Goal: Entertainment & Leisure: Browse casually

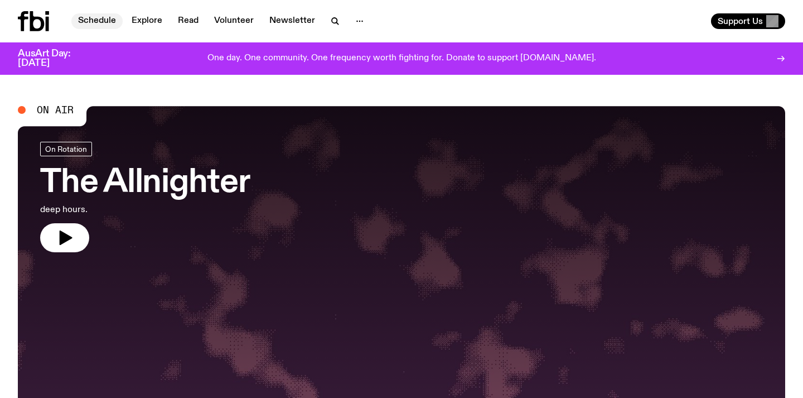
click at [99, 22] on link "Schedule" at bounding box center [96, 21] width 51 height 16
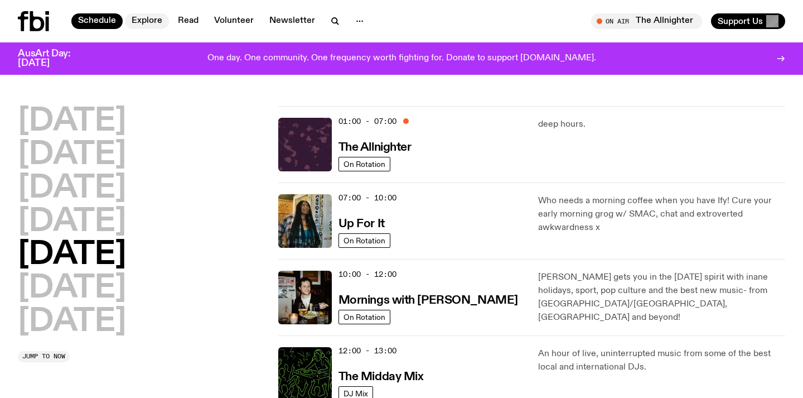
click at [154, 24] on link "Explore" at bounding box center [147, 21] width 44 height 16
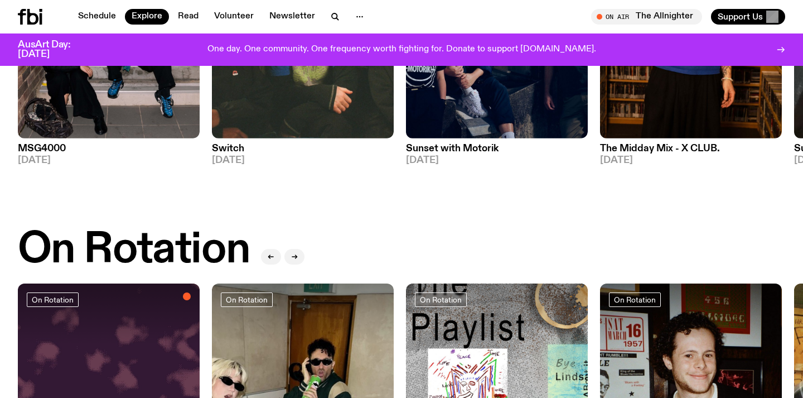
scroll to position [259, 0]
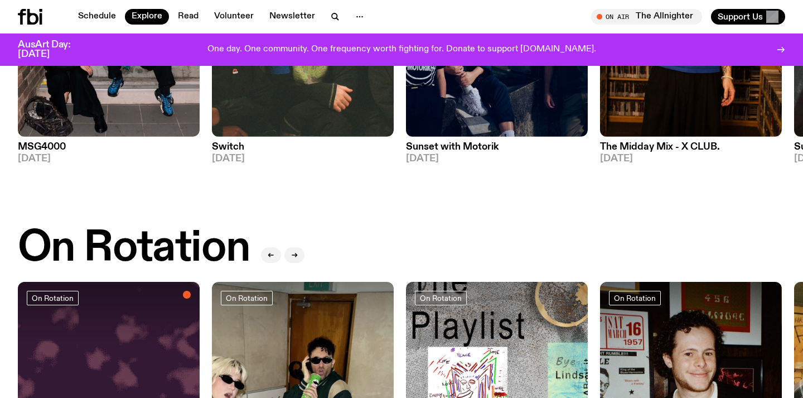
click at [28, 20] on icon at bounding box center [32, 17] width 11 height 16
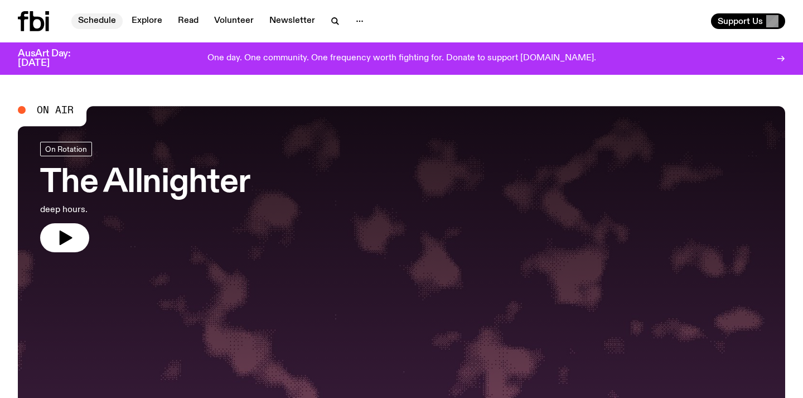
click at [102, 19] on link "Schedule" at bounding box center [96, 21] width 51 height 16
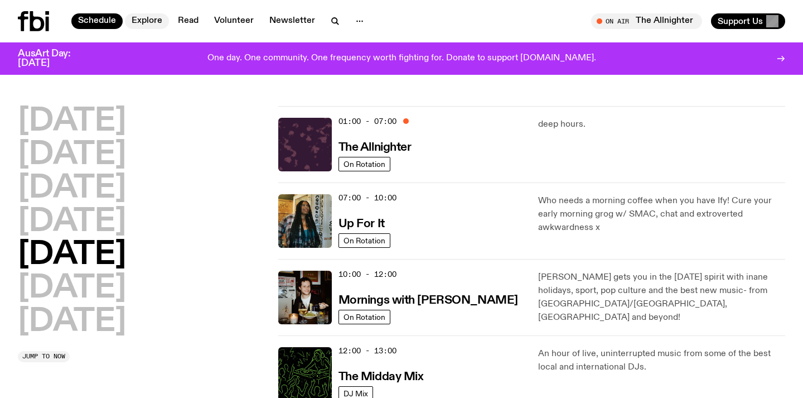
click at [147, 20] on link "Explore" at bounding box center [147, 21] width 44 height 16
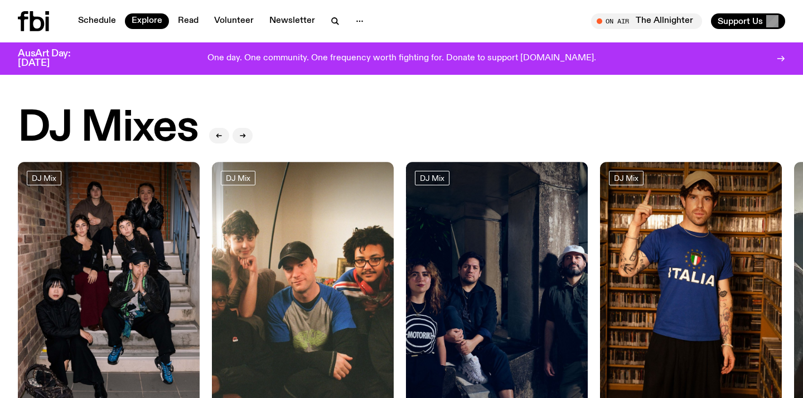
click at [32, 22] on icon at bounding box center [37, 21] width 14 height 20
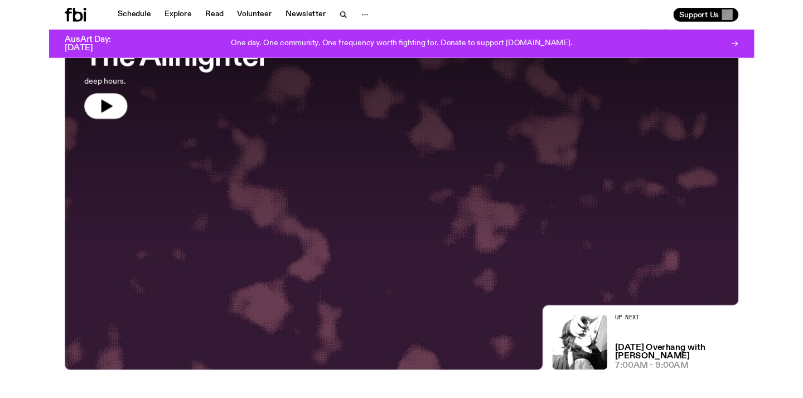
scroll to position [29, 0]
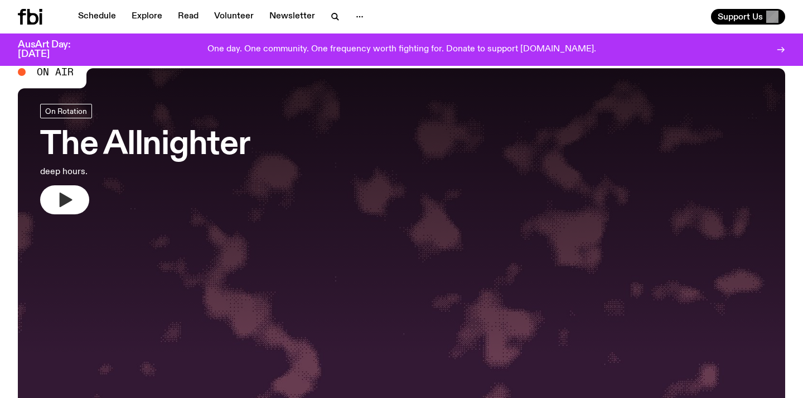
click at [70, 199] on icon "button" at bounding box center [65, 200] width 18 height 18
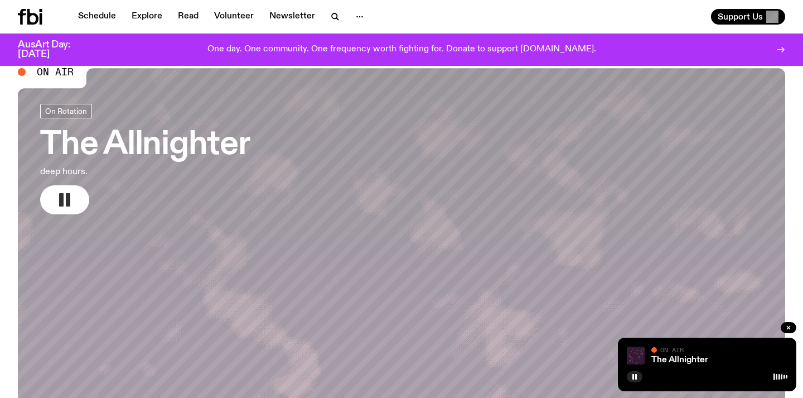
click at [67, 204] on rect "button" at bounding box center [68, 199] width 4 height 13
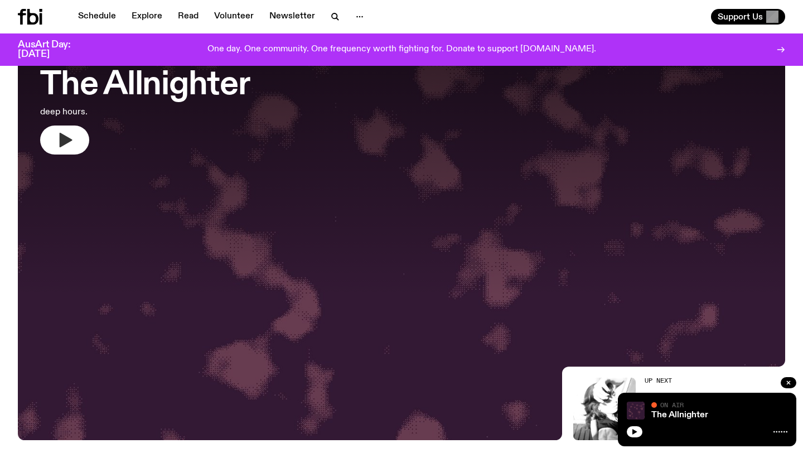
scroll to position [0, 0]
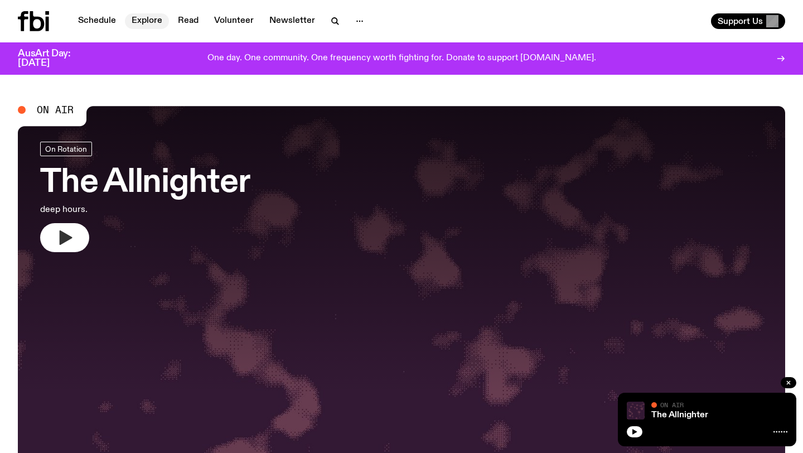
click at [145, 22] on link "Explore" at bounding box center [147, 21] width 44 height 16
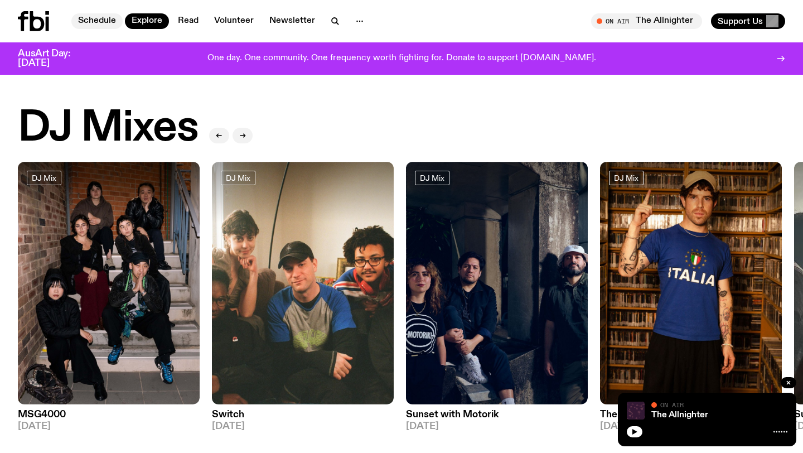
click at [89, 22] on link "Schedule" at bounding box center [96, 21] width 51 height 16
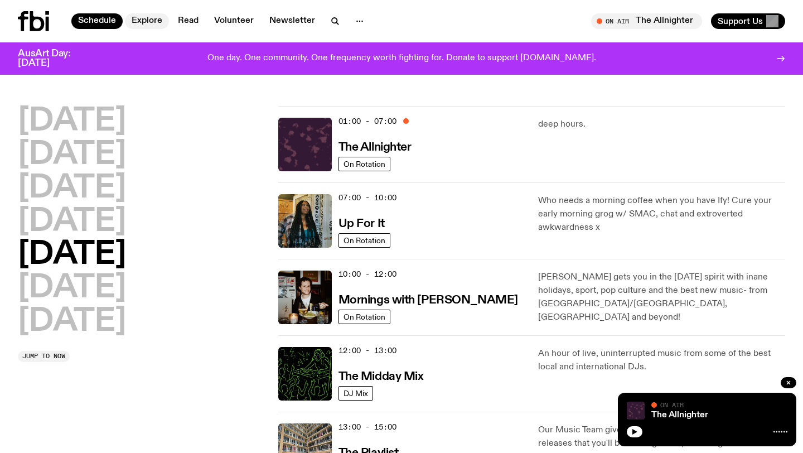
click at [149, 22] on link "Explore" at bounding box center [147, 21] width 44 height 16
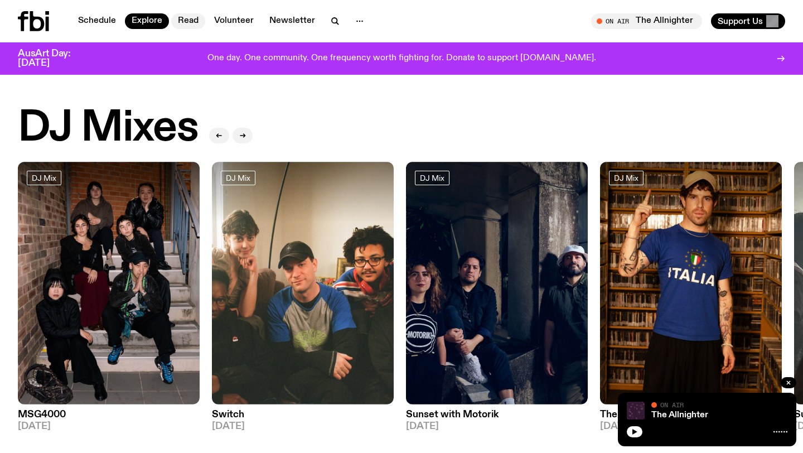
click at [197, 26] on link "Read" at bounding box center [188, 21] width 34 height 16
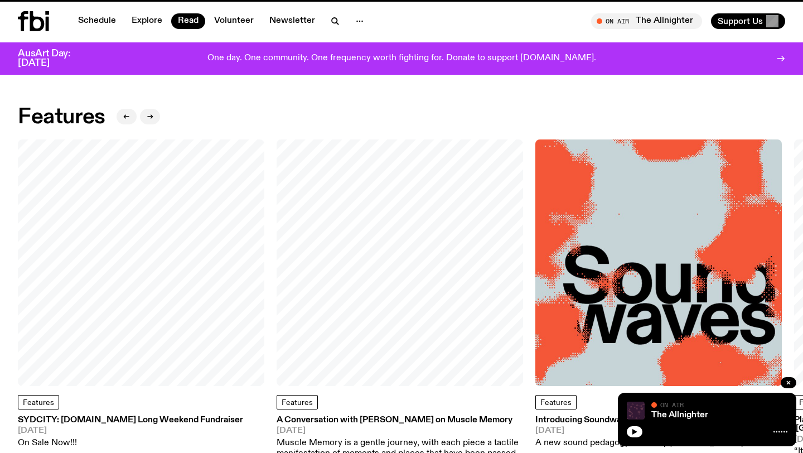
click at [32, 25] on icon at bounding box center [37, 21] width 14 height 20
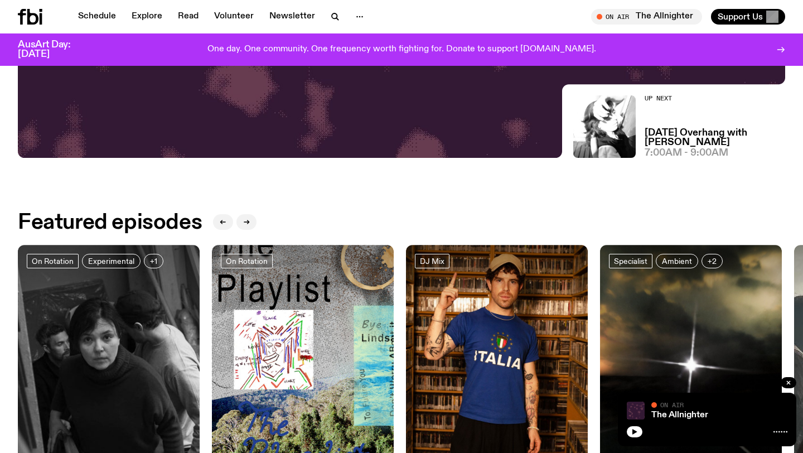
scroll to position [449, 0]
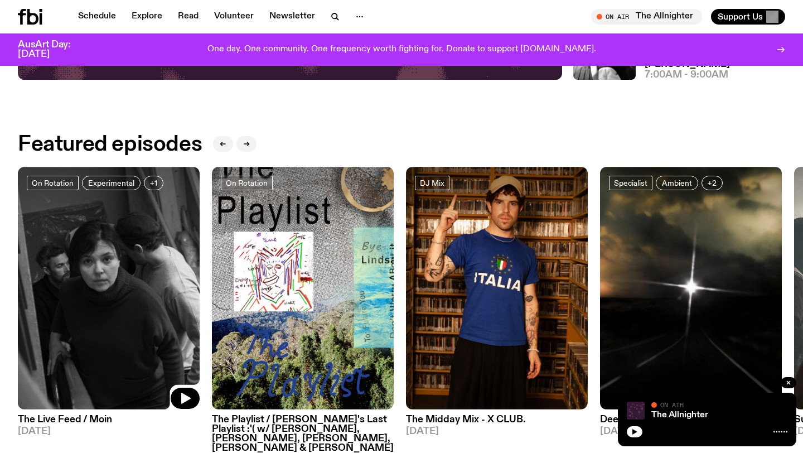
click at [144, 254] on img at bounding box center [109, 288] width 182 height 243
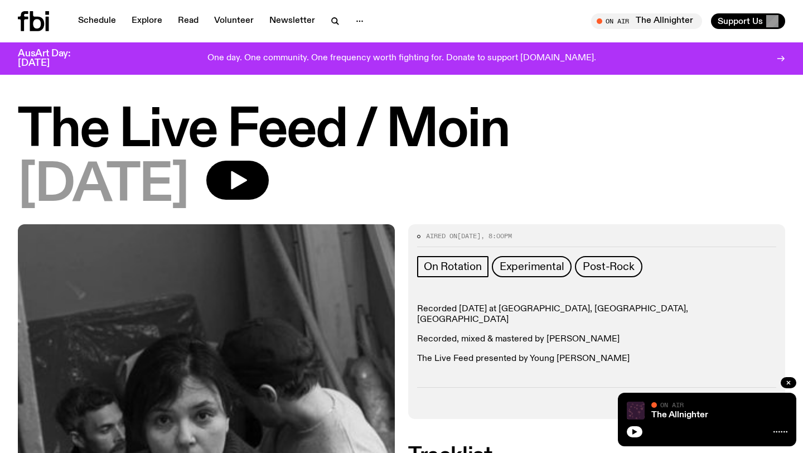
click at [39, 14] on icon at bounding box center [33, 21] width 31 height 20
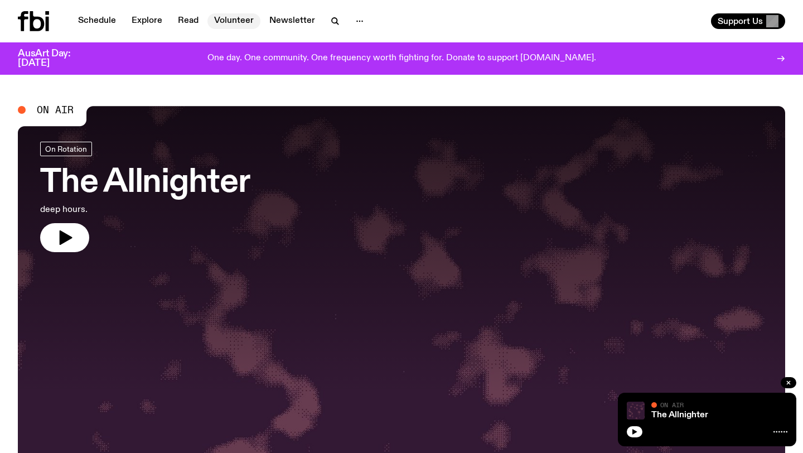
click at [234, 21] on link "Volunteer" at bounding box center [233, 21] width 53 height 16
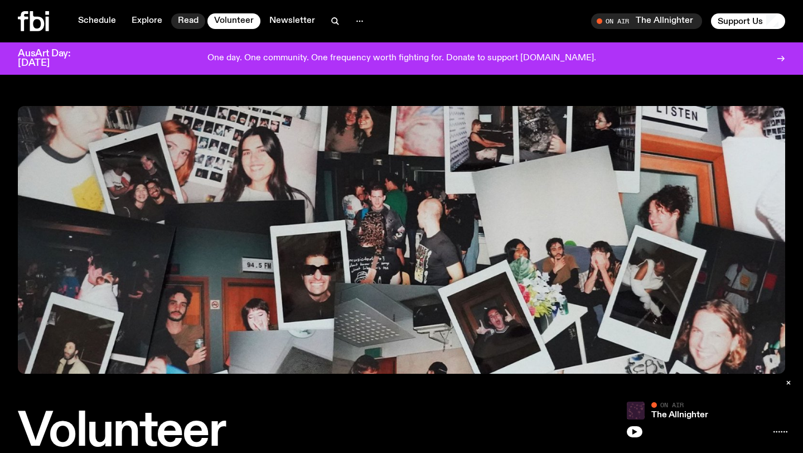
click at [188, 20] on link "Read" at bounding box center [188, 21] width 34 height 16
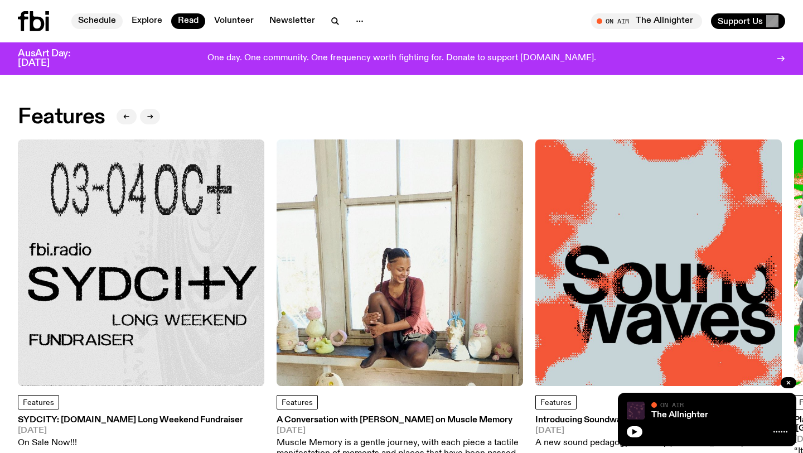
click at [101, 22] on link "Schedule" at bounding box center [96, 21] width 51 height 16
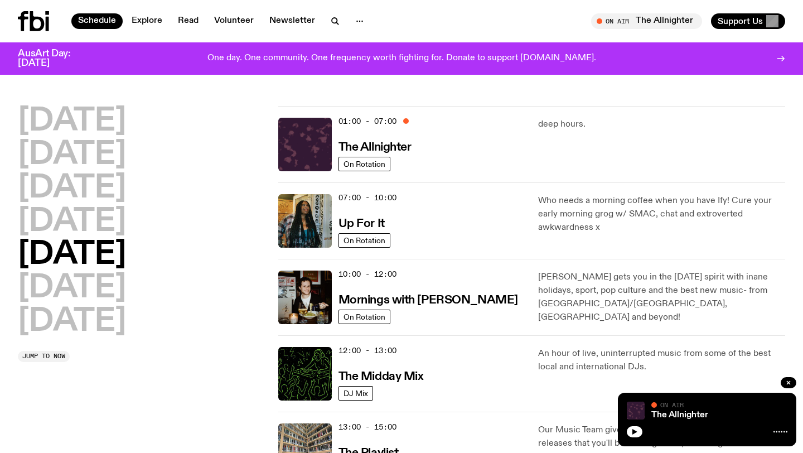
click at [31, 27] on icon at bounding box center [37, 21] width 14 height 20
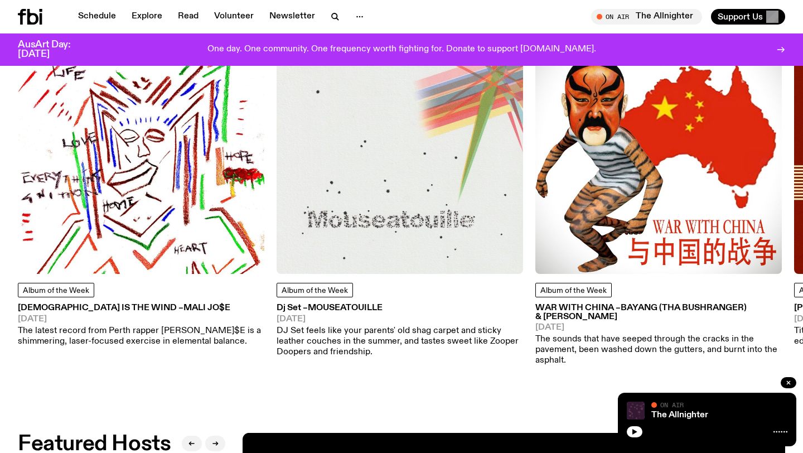
scroll to position [1462, 0]
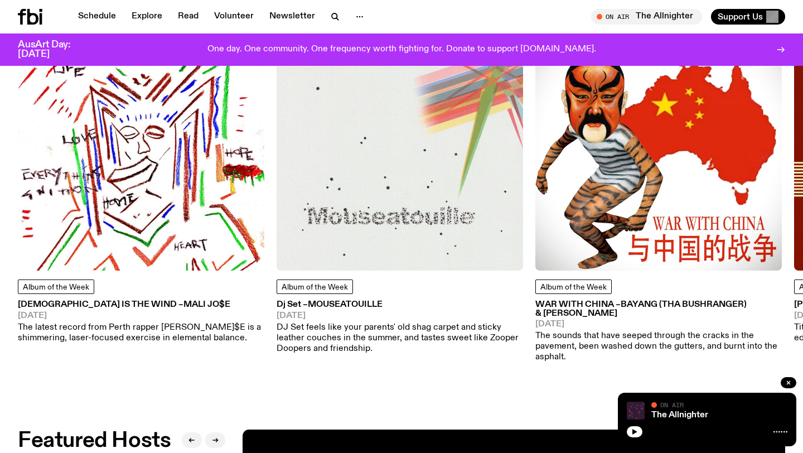
click at [167, 325] on p "The latest record from Perth rapper [PERSON_NAME]$E is a shimmering, laser-focu…" at bounding box center [141, 332] width 246 height 21
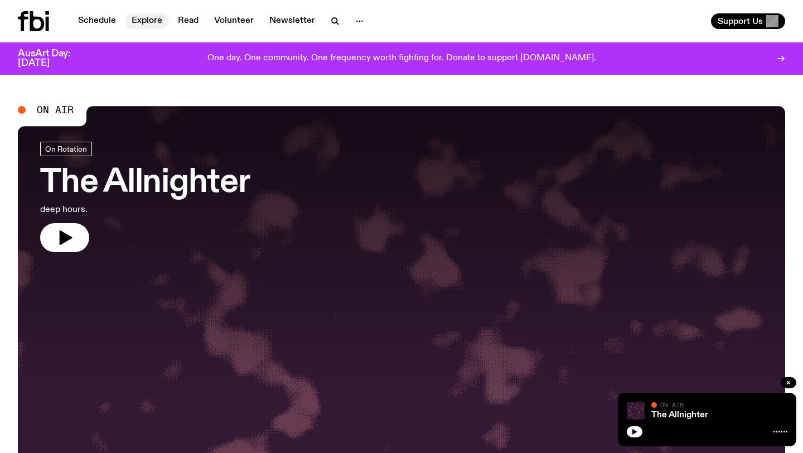
click at [144, 21] on link "Explore" at bounding box center [147, 21] width 44 height 16
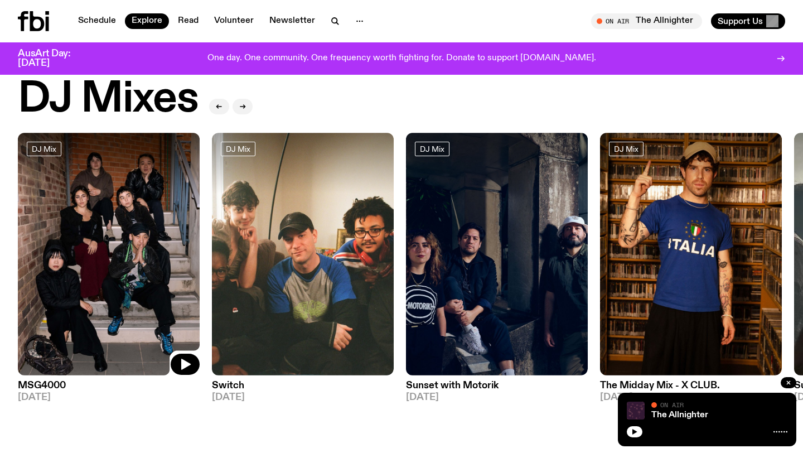
scroll to position [30, 0]
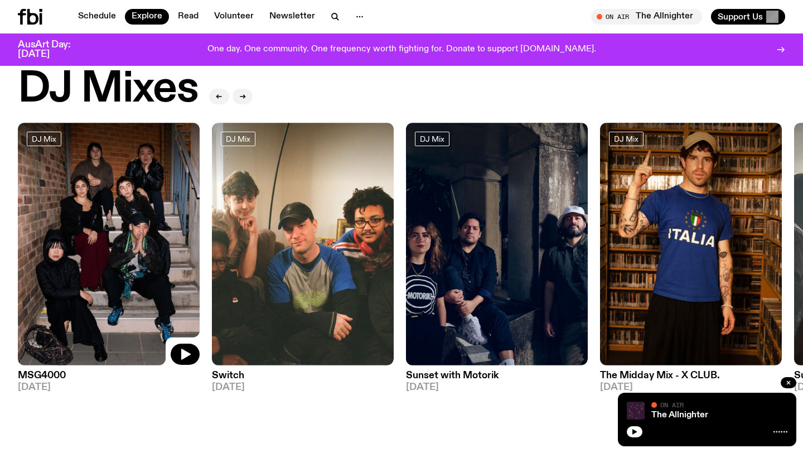
click at [138, 183] on img at bounding box center [109, 244] width 182 height 243
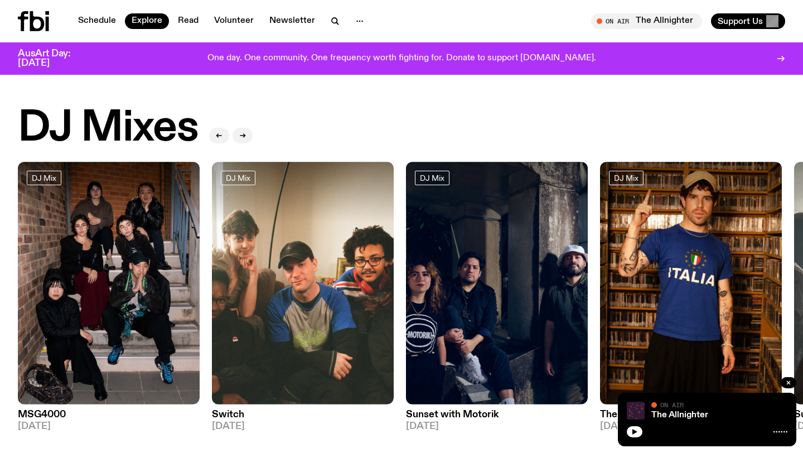
click at [41, 17] on icon at bounding box center [37, 21] width 14 height 20
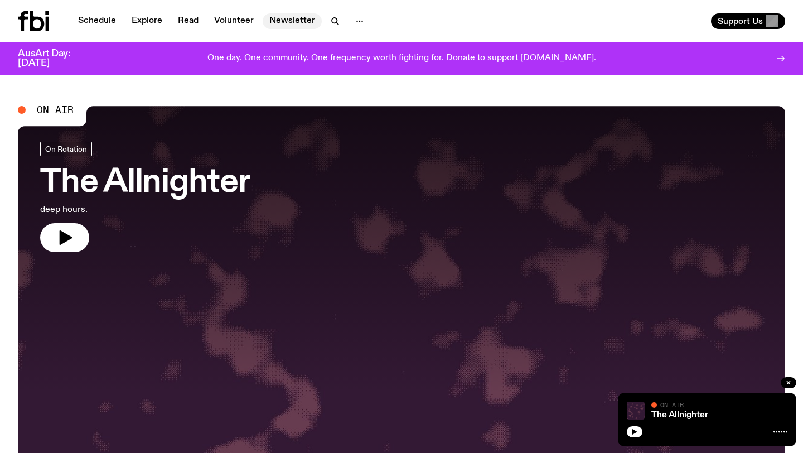
click at [298, 16] on link "Newsletter" at bounding box center [292, 21] width 59 height 16
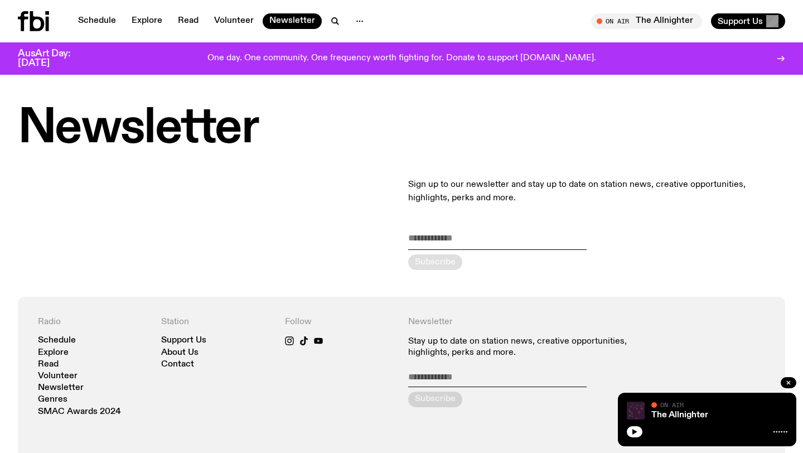
click at [30, 23] on icon at bounding box center [37, 21] width 14 height 20
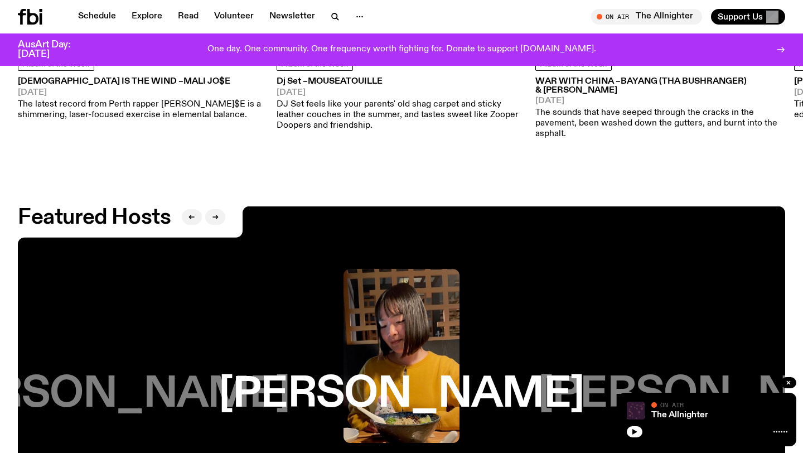
scroll to position [1704, 0]
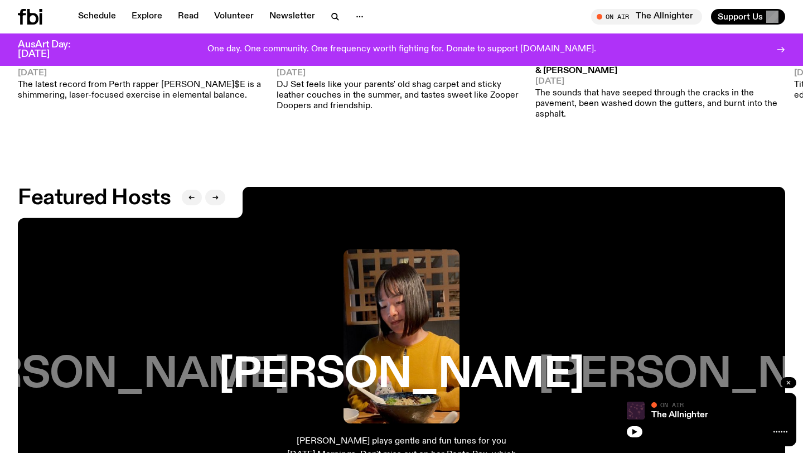
click at [790, 381] on icon "button" at bounding box center [788, 382] width 3 height 3
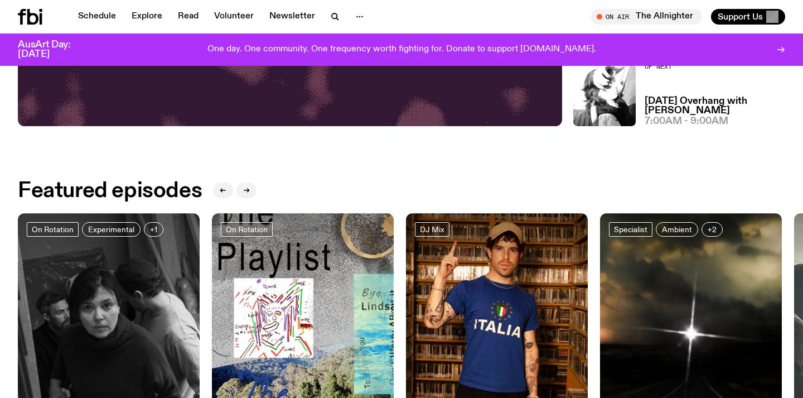
scroll to position [514, 0]
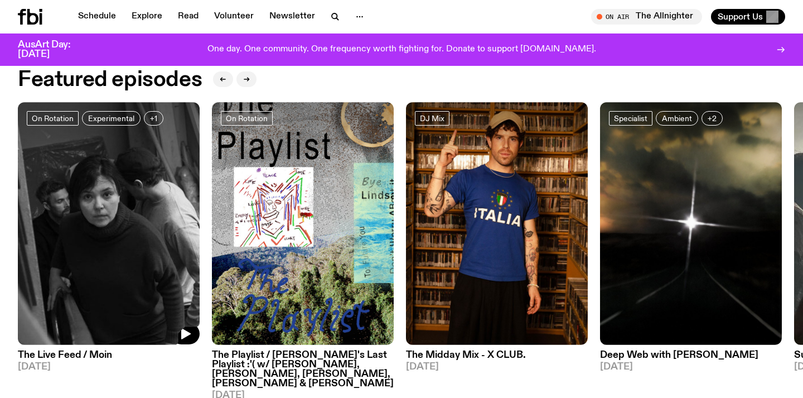
click at [146, 196] on img at bounding box center [109, 223] width 182 height 243
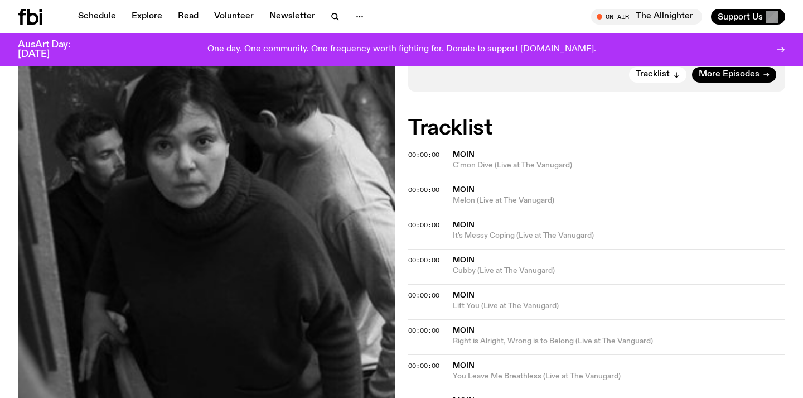
scroll to position [319, 0]
click at [28, 17] on icon at bounding box center [32, 17] width 11 height 16
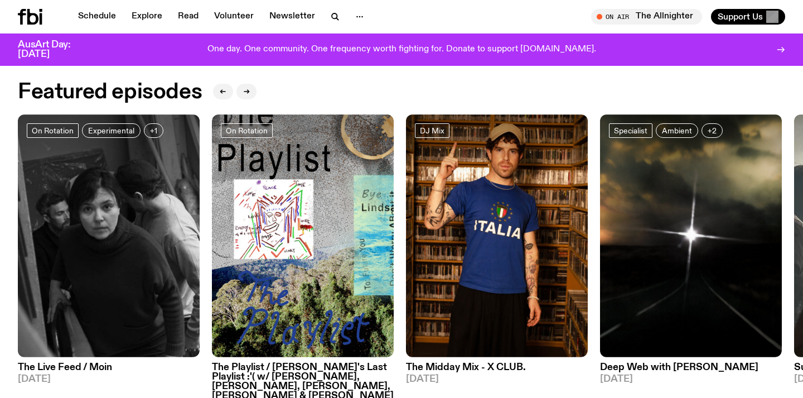
scroll to position [506, 0]
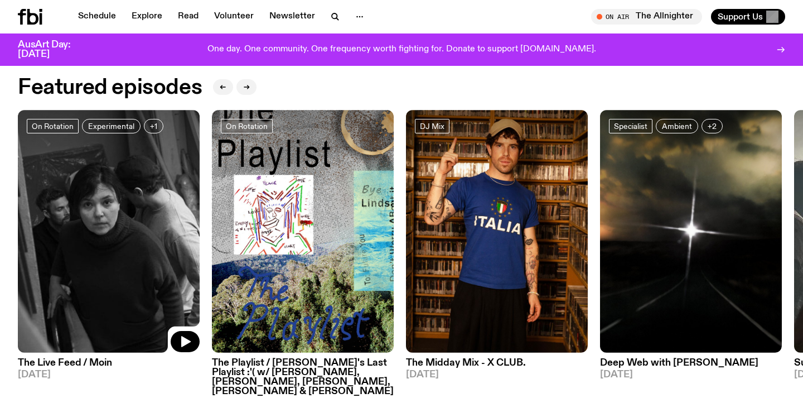
click at [150, 201] on img at bounding box center [109, 231] width 182 height 243
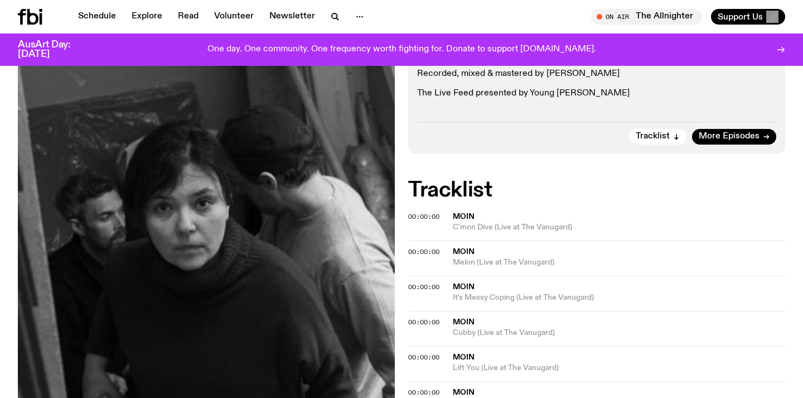
scroll to position [288, 0]
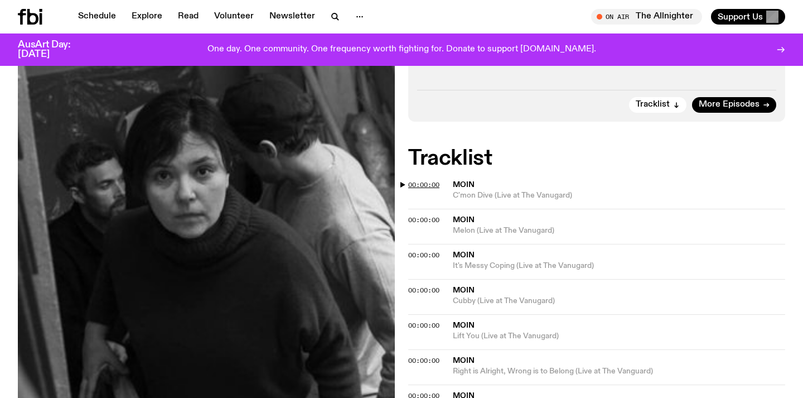
click at [420, 180] on span "00:00:00" at bounding box center [423, 184] width 31 height 9
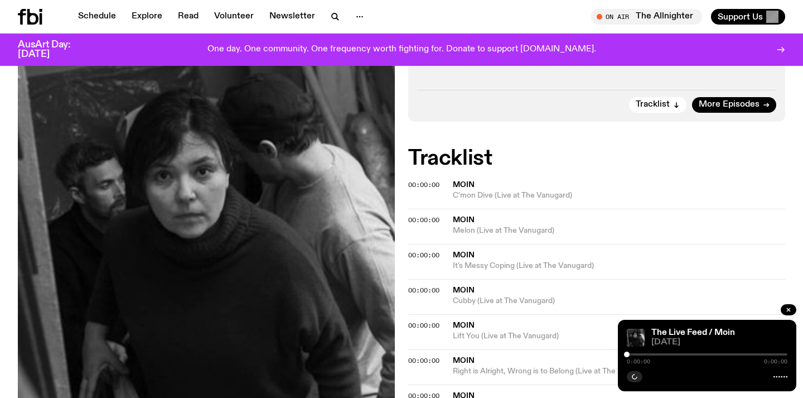
click at [404, 174] on div "Aired on 05.10.25 , 8:00pm On Rotation Experimental Post-Rock Recorded July 8 2…" at bounding box center [401, 231] width 803 height 608
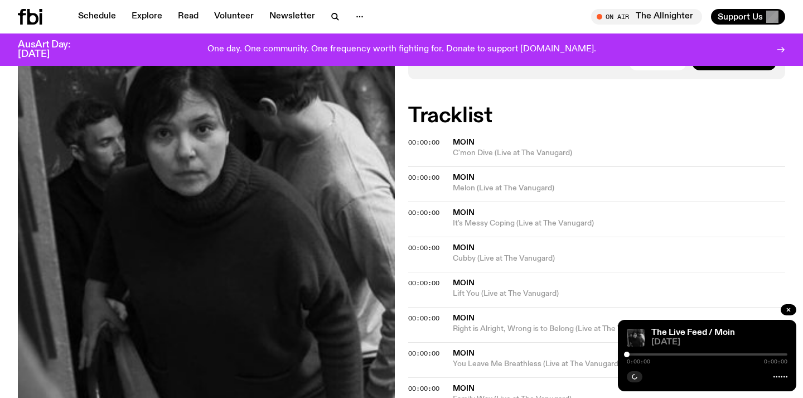
scroll to position [351, 0]
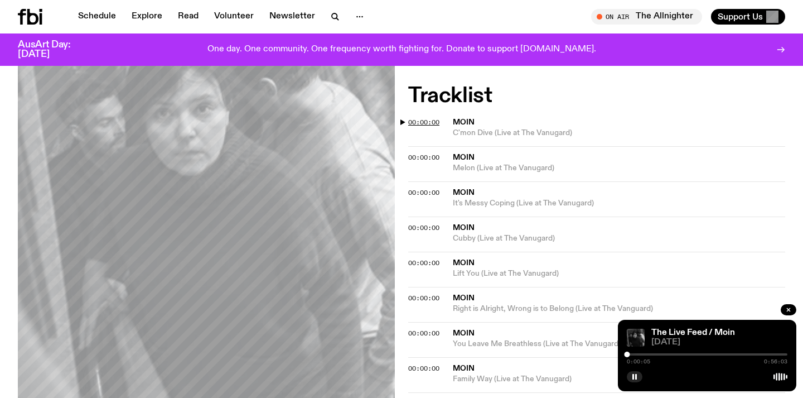
click at [426, 118] on span "00:00:00" at bounding box center [423, 122] width 31 height 9
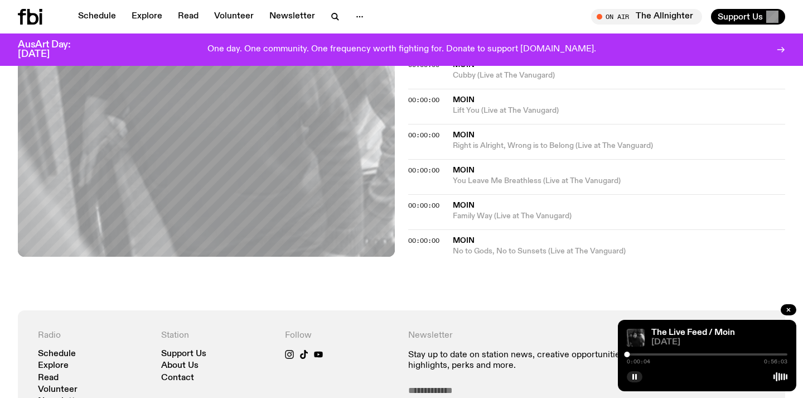
scroll to position [466, 0]
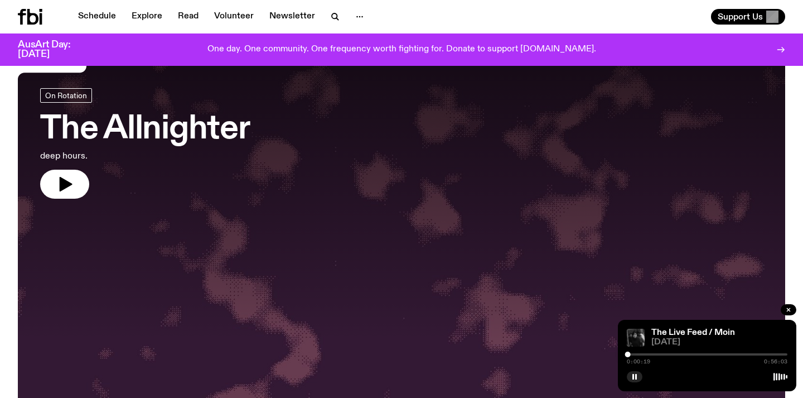
scroll to position [42, 0]
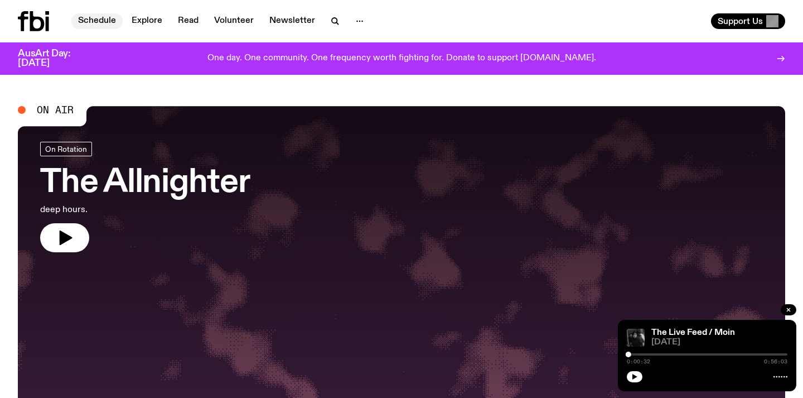
click at [103, 27] on link "Schedule" at bounding box center [96, 21] width 51 height 16
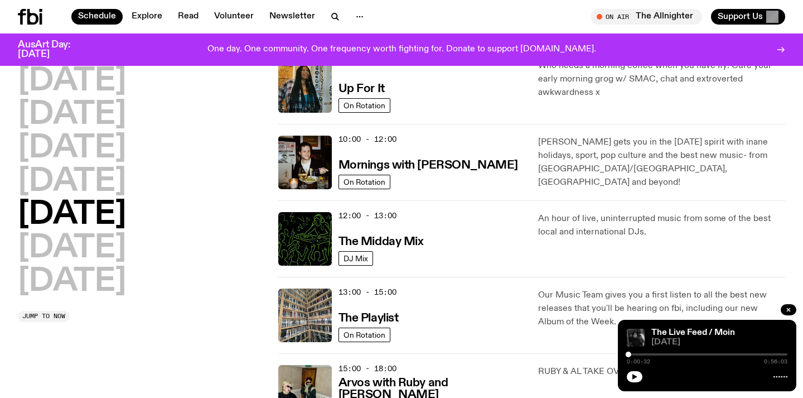
scroll to position [122, 0]
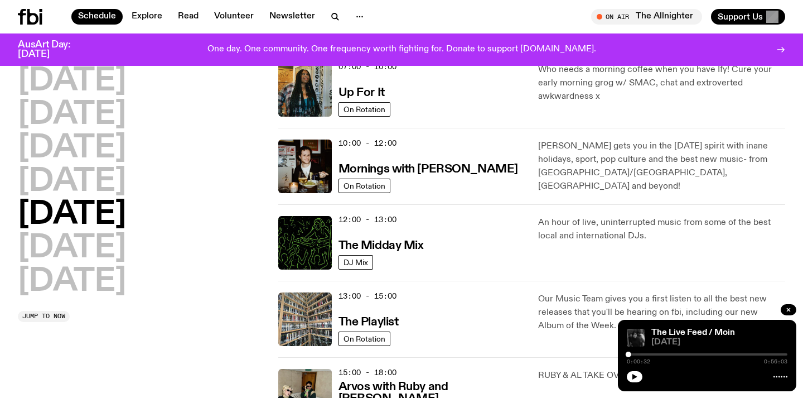
click at [28, 18] on icon at bounding box center [32, 17] width 11 height 16
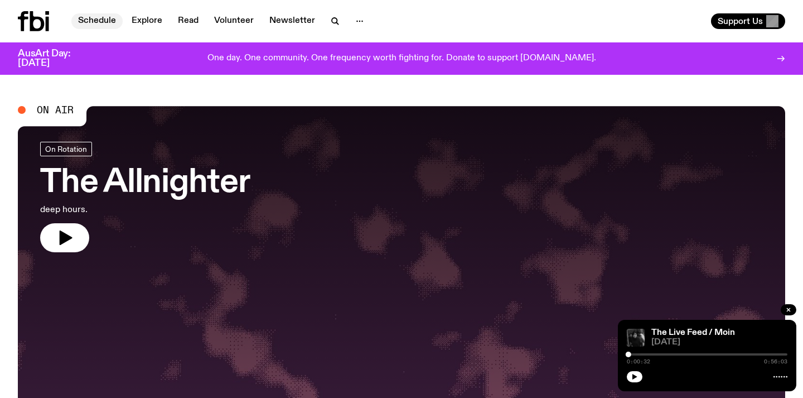
click at [104, 21] on link "Schedule" at bounding box center [96, 21] width 51 height 16
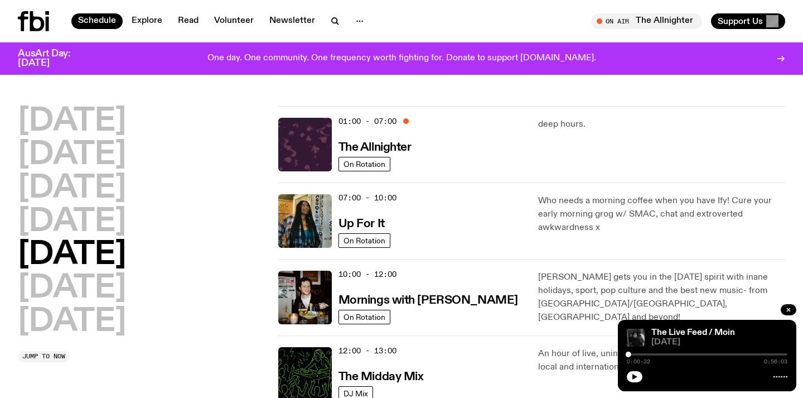
click at [28, 26] on icon at bounding box center [33, 21] width 31 height 20
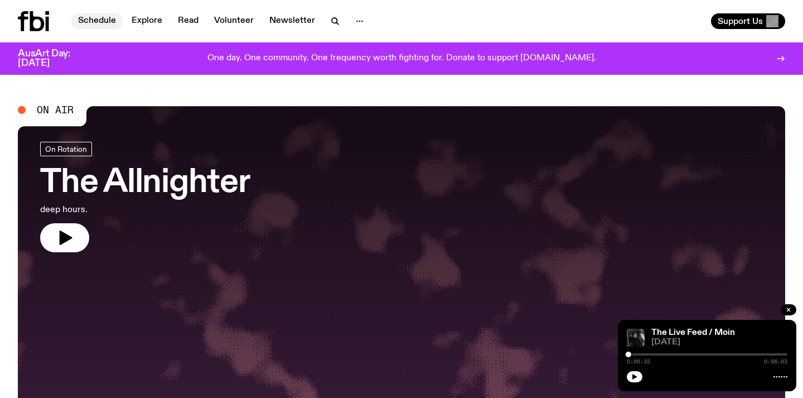
click at [94, 18] on link "Schedule" at bounding box center [96, 21] width 51 height 16
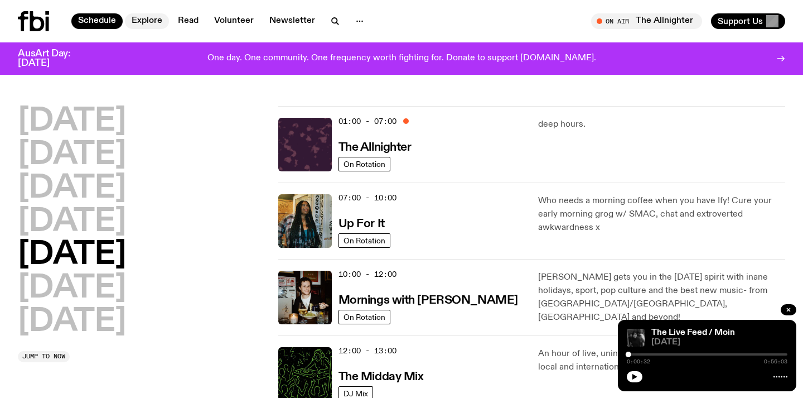
click at [153, 19] on link "Explore" at bounding box center [147, 21] width 44 height 16
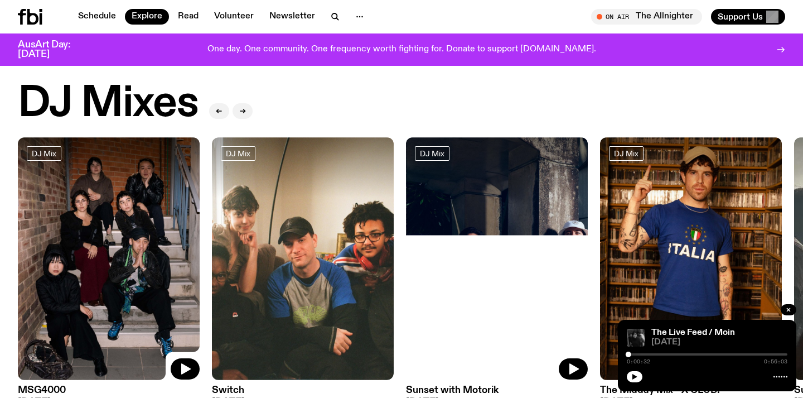
scroll to position [5, 0]
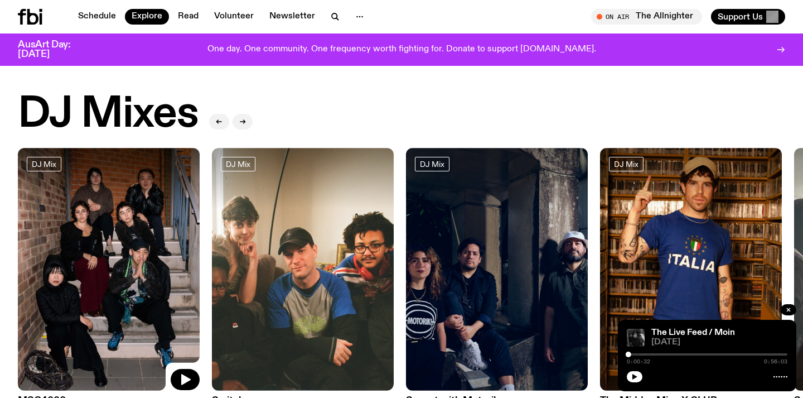
click at [141, 194] on div at bounding box center [109, 178] width 182 height 61
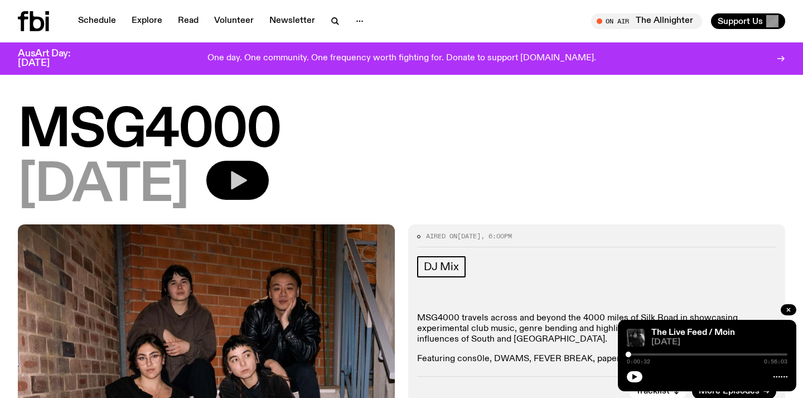
click at [249, 188] on icon "button" at bounding box center [237, 180] width 22 height 22
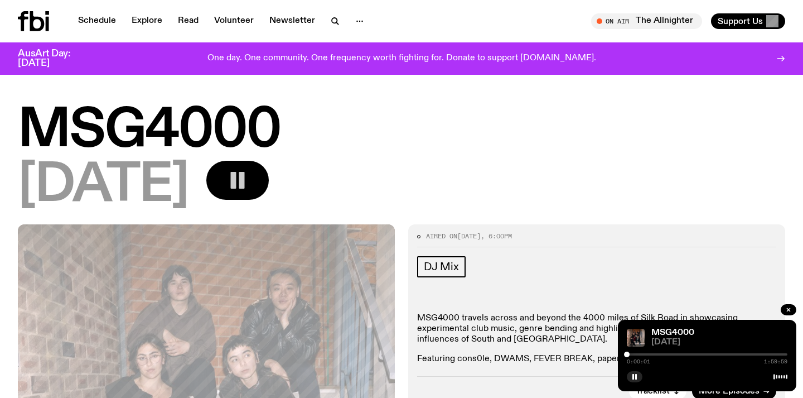
click at [249, 188] on icon "button" at bounding box center [237, 180] width 22 height 22
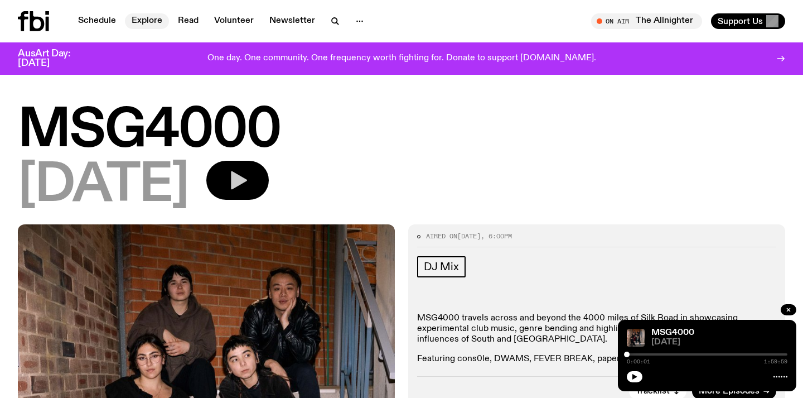
click at [137, 23] on link "Explore" at bounding box center [147, 21] width 44 height 16
click at [104, 23] on link "Schedule" at bounding box center [96, 21] width 51 height 16
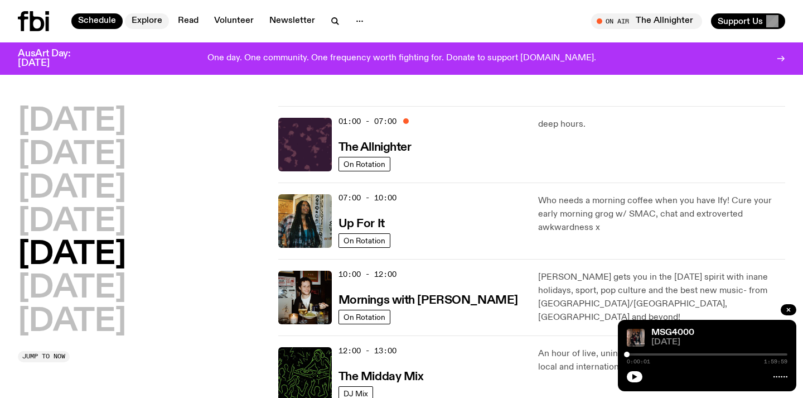
click at [149, 22] on link "Explore" at bounding box center [147, 21] width 44 height 16
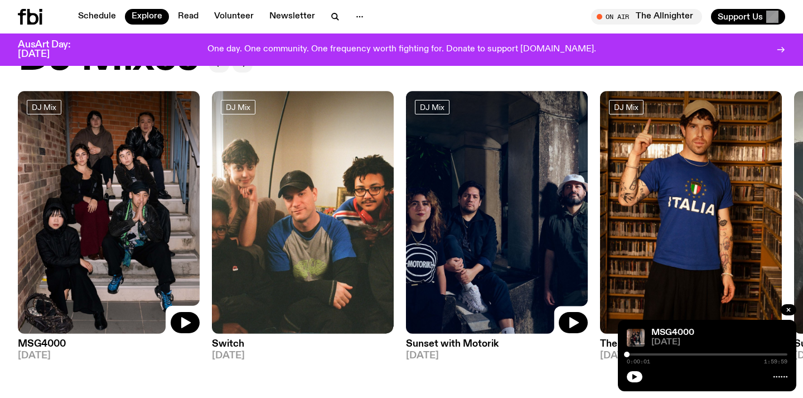
scroll to position [277, 0]
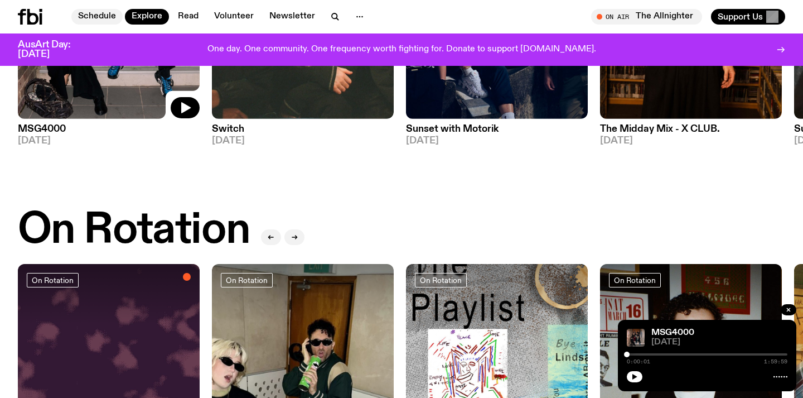
click at [99, 17] on link "Schedule" at bounding box center [96, 17] width 51 height 16
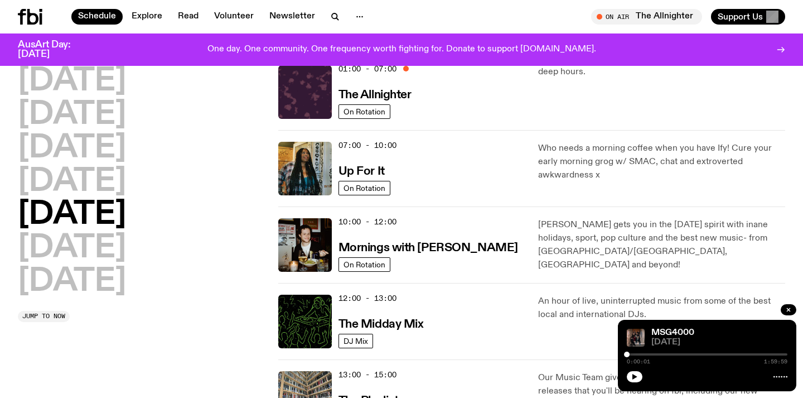
scroll to position [44, 0]
click at [439, 158] on div "07:00 - 10:00 Up For It" at bounding box center [431, 168] width 187 height 54
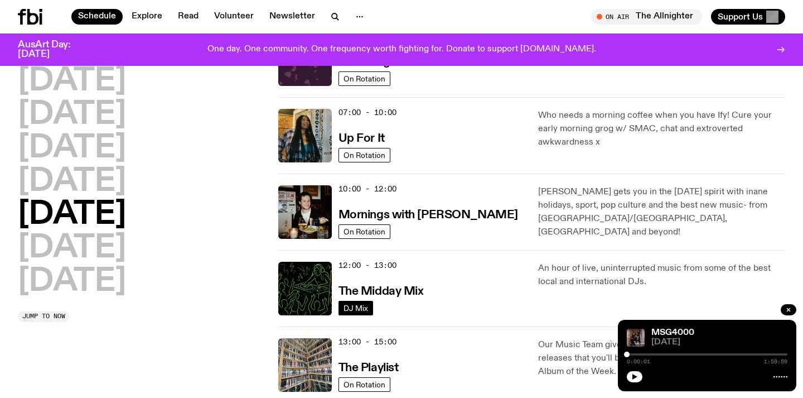
click at [354, 311] on span "DJ Mix" at bounding box center [356, 307] width 25 height 8
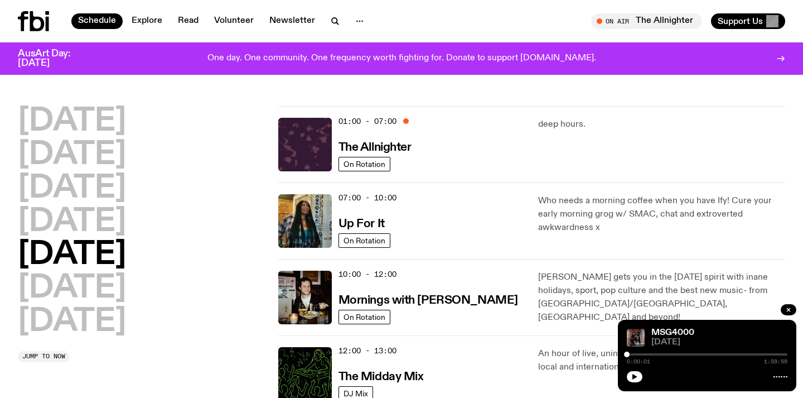
click at [41, 28] on icon at bounding box center [37, 21] width 14 height 20
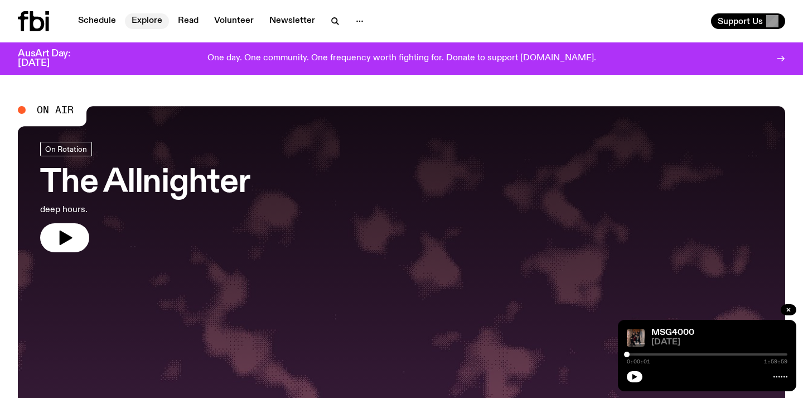
click at [147, 18] on link "Explore" at bounding box center [147, 21] width 44 height 16
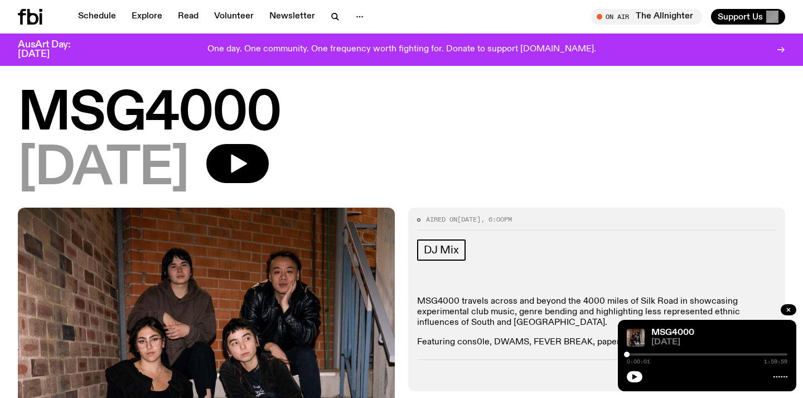
scroll to position [7, 0]
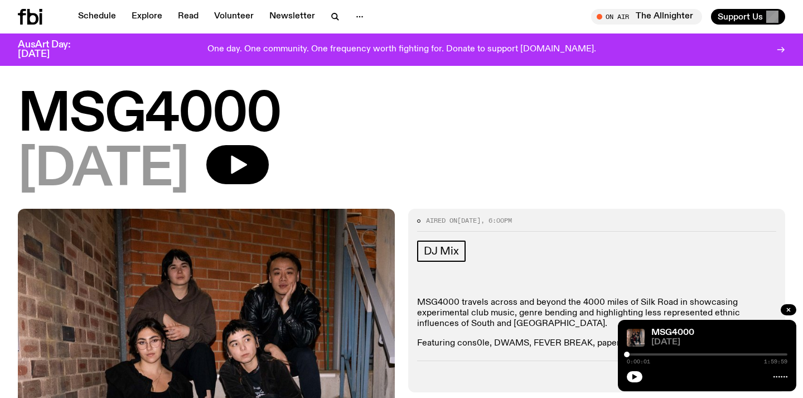
click at [38, 21] on icon at bounding box center [30, 17] width 25 height 16
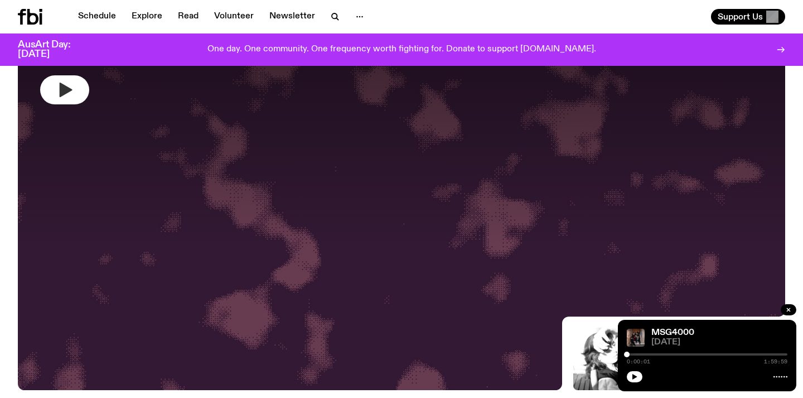
scroll to position [74, 0]
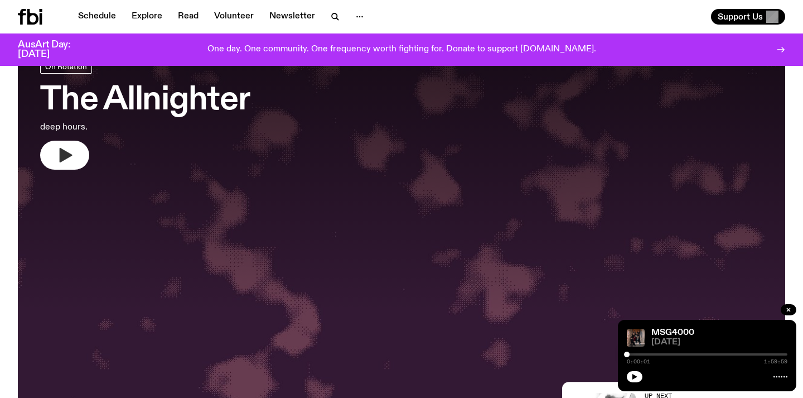
click at [75, 153] on button "button" at bounding box center [64, 155] width 49 height 29
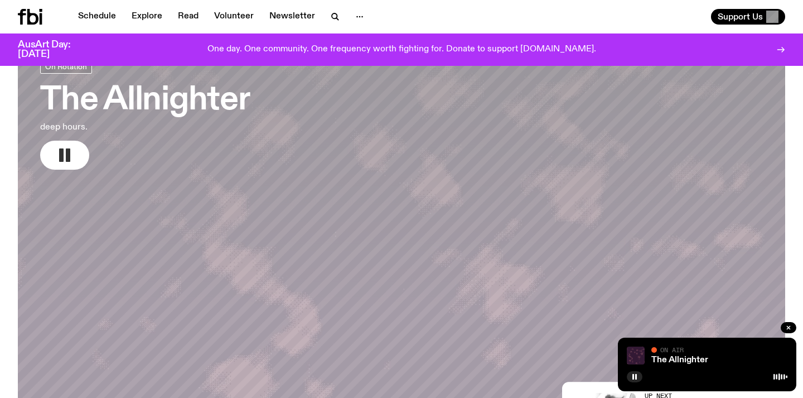
click at [64, 157] on icon "button" at bounding box center [65, 155] width 18 height 18
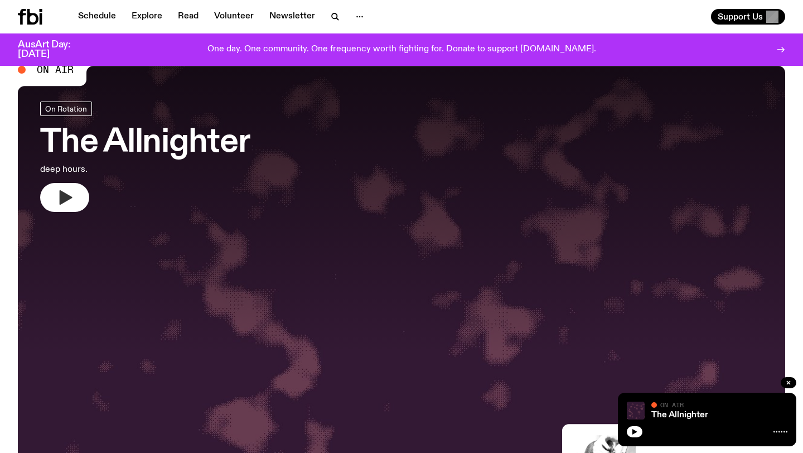
scroll to position [25, 0]
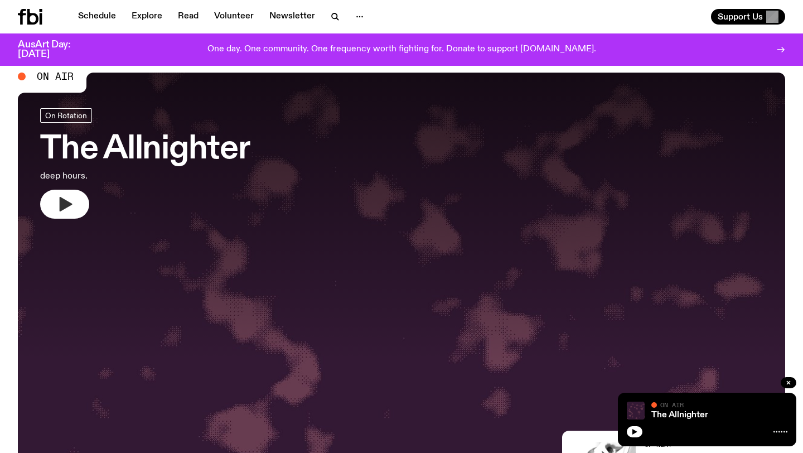
click at [71, 204] on icon "button" at bounding box center [66, 204] width 13 height 14
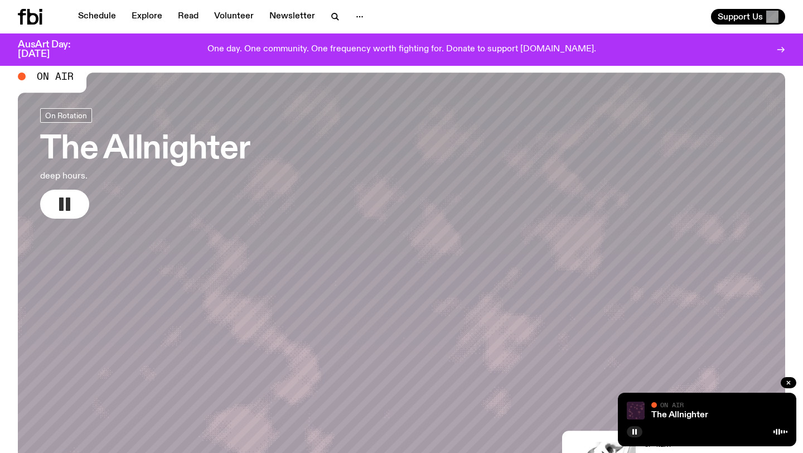
click at [71, 204] on icon "button" at bounding box center [65, 204] width 18 height 18
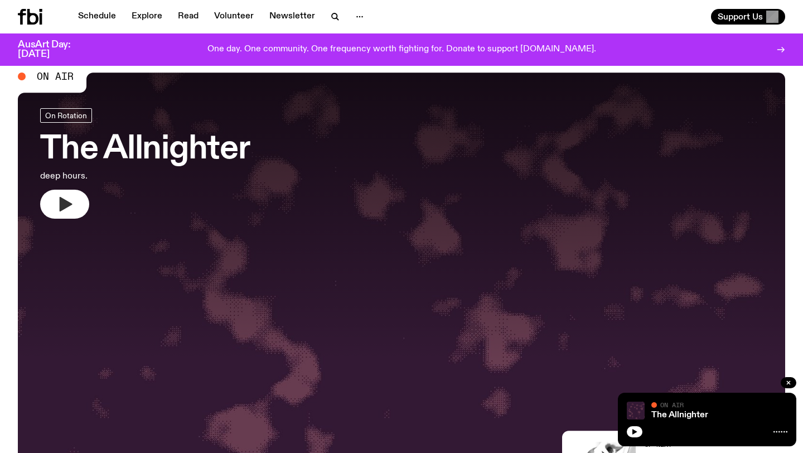
click at [64, 203] on icon "button" at bounding box center [66, 204] width 13 height 14
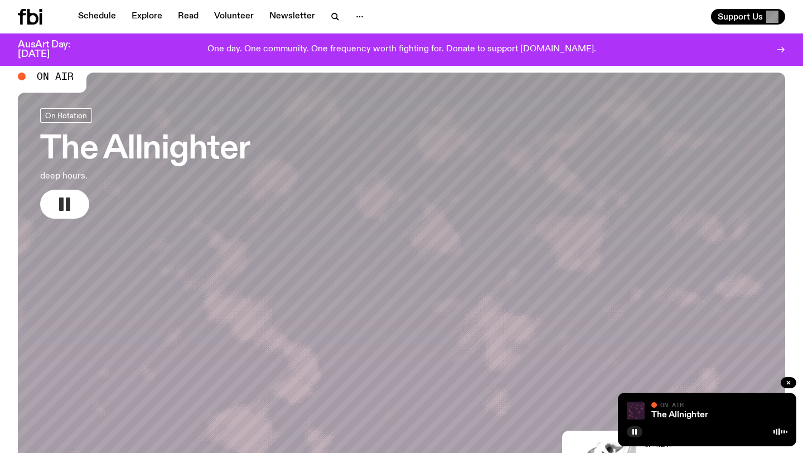
click at [64, 203] on icon "button" at bounding box center [65, 204] width 18 height 18
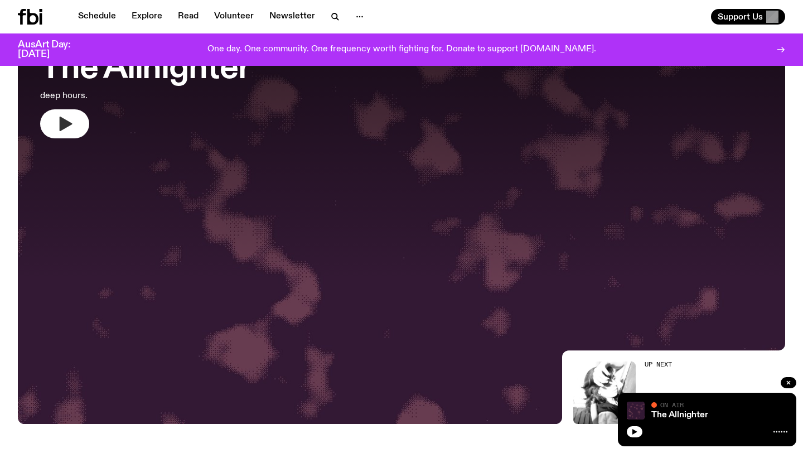
scroll to position [136, 0]
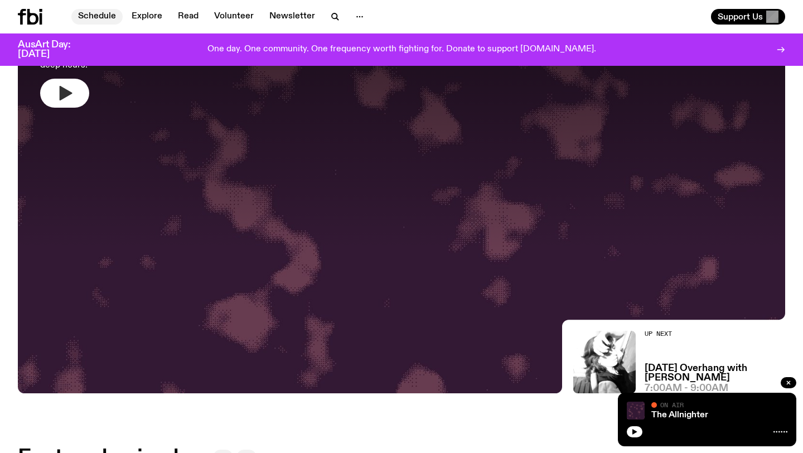
click at [103, 13] on link "Schedule" at bounding box center [96, 17] width 51 height 16
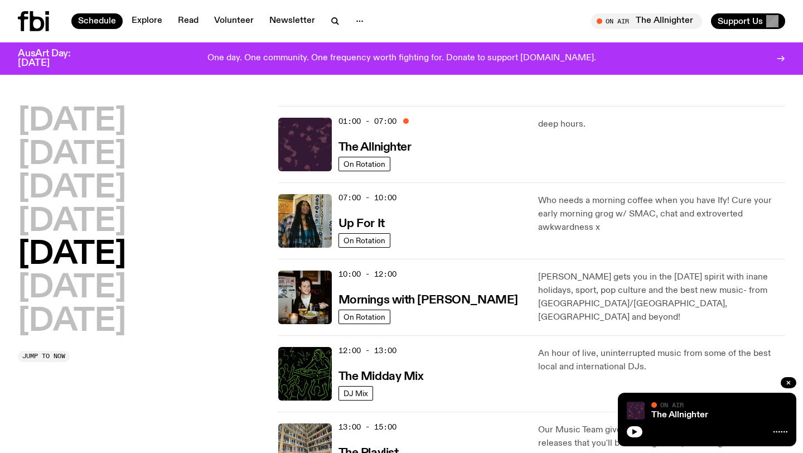
click at [43, 22] on icon at bounding box center [37, 21] width 14 height 20
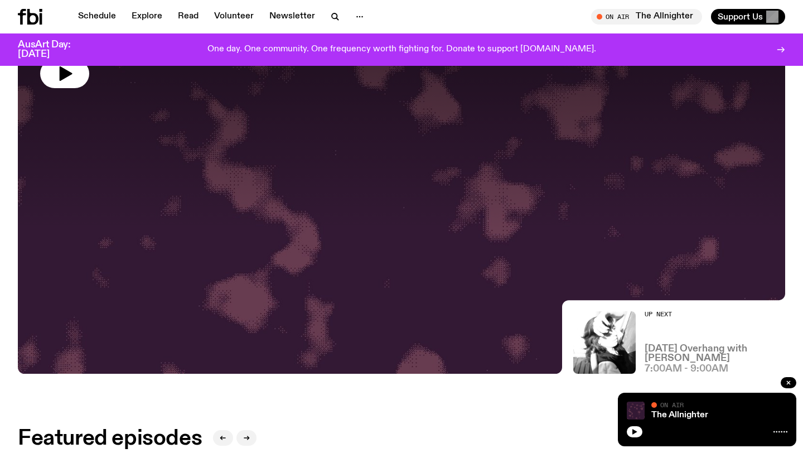
scroll to position [145, 0]
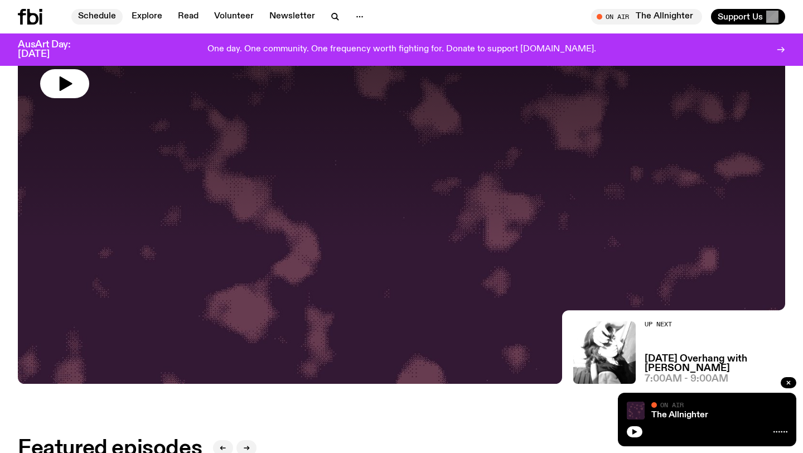
click at [99, 12] on link "Schedule" at bounding box center [96, 17] width 51 height 16
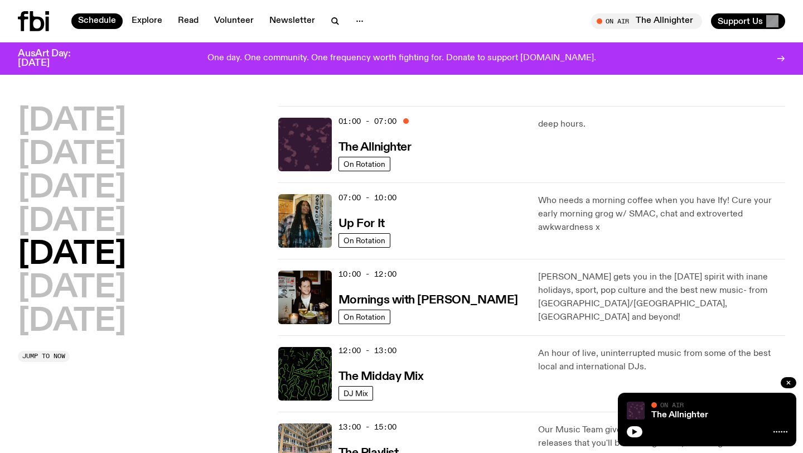
click at [44, 20] on icon at bounding box center [33, 21] width 31 height 20
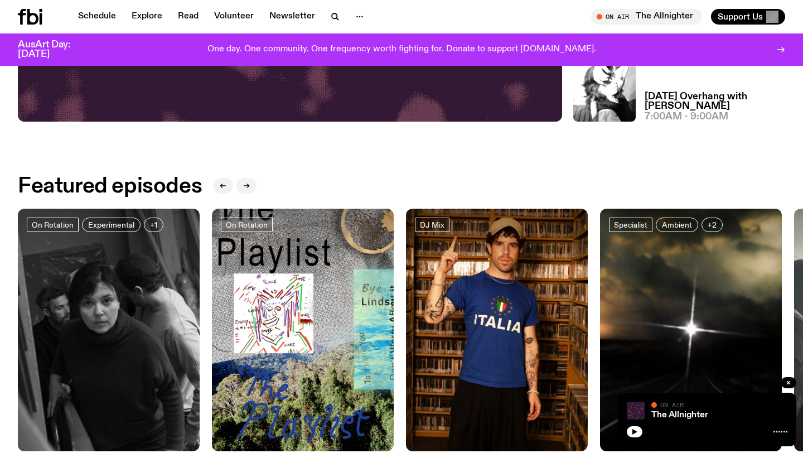
scroll to position [434, 0]
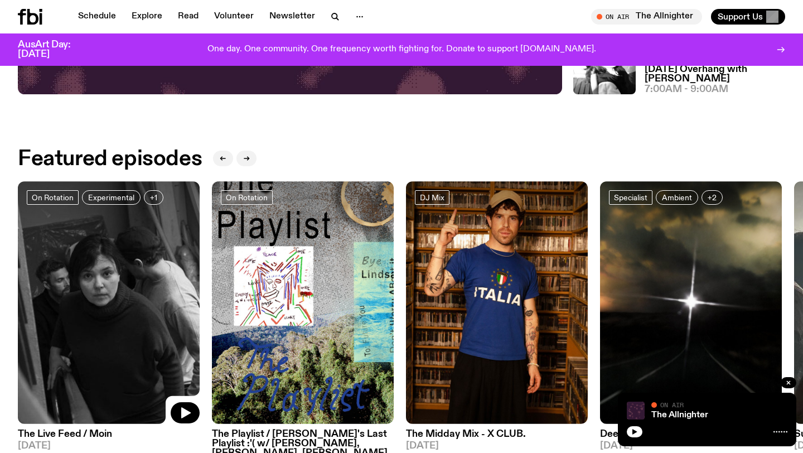
click at [142, 253] on img at bounding box center [109, 302] width 182 height 243
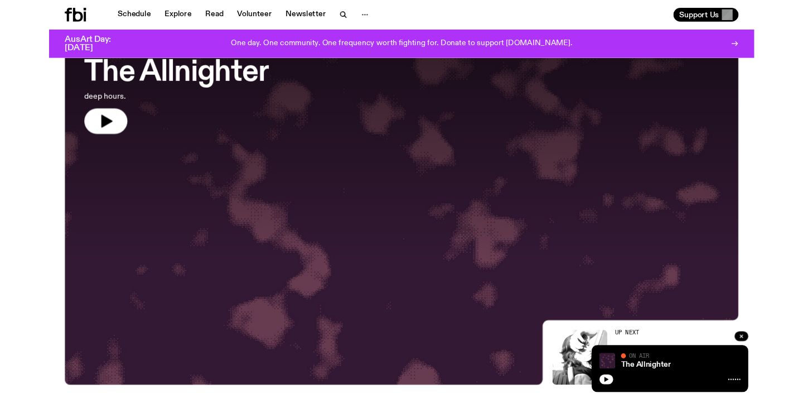
scroll to position [90, 0]
